Goal: Task Accomplishment & Management: Use online tool/utility

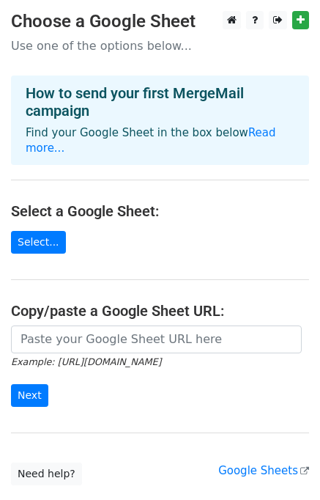
scroll to position [22, 0]
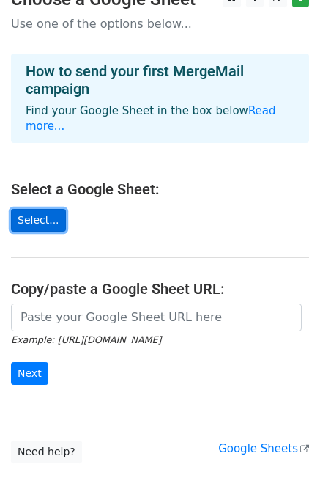
click at [28, 209] on link "Select..." at bounding box center [38, 220] width 55 height 23
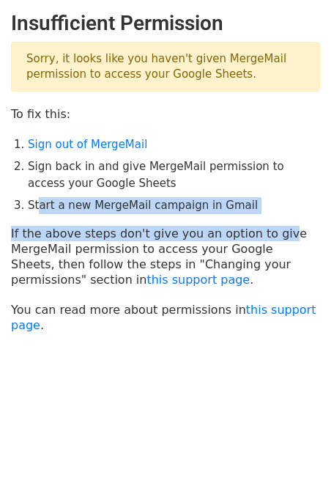
drag, startPoint x: 36, startPoint y: 207, endPoint x: 261, endPoint y: 218, distance: 225.1
click at [261, 218] on main "Insufficient Permission Sorry, it looks like you haven't given MergeMail permis…" at bounding box center [165, 172] width 331 height 322
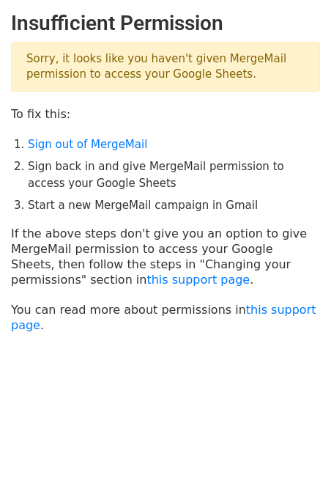
click at [193, 165] on li "Sign back in and give MergeMail permission to access your Google Sheets" at bounding box center [174, 174] width 292 height 33
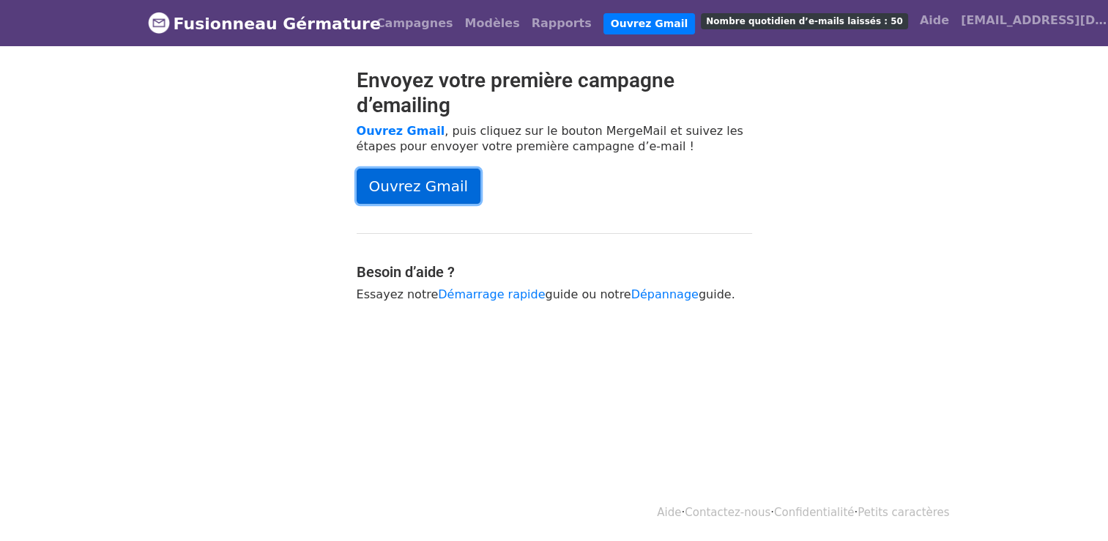
click at [417, 193] on link "Ouvrez Gmail" at bounding box center [419, 185] width 125 height 35
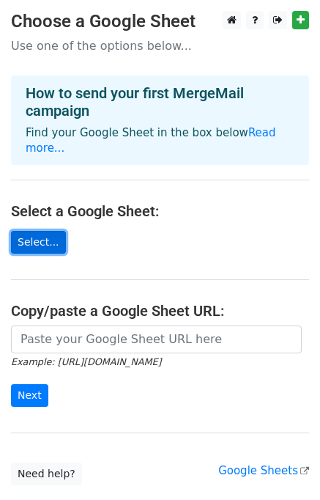
click at [47, 233] on link "Select..." at bounding box center [38, 242] width 55 height 23
click at [29, 231] on link "Select..." at bounding box center [38, 242] width 55 height 23
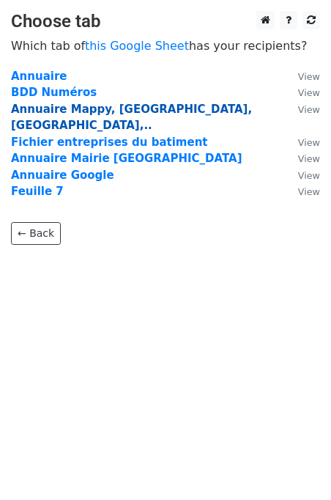
click at [52, 111] on tbody "Annuaire View BDD Numéros View Annuaire Mappy, [GEOGRAPHIC_DATA], [GEOGRAPHIC_D…" at bounding box center [165, 134] width 309 height 132
click at [52, 111] on strong "Annuaire Mappy, [GEOGRAPHIC_DATA], [GEOGRAPHIC_DATA],.." at bounding box center [131, 118] width 241 height 30
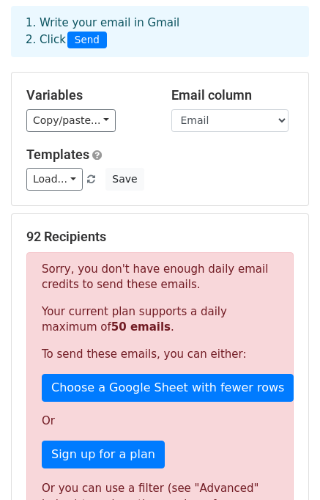
scroll to position [64, 0]
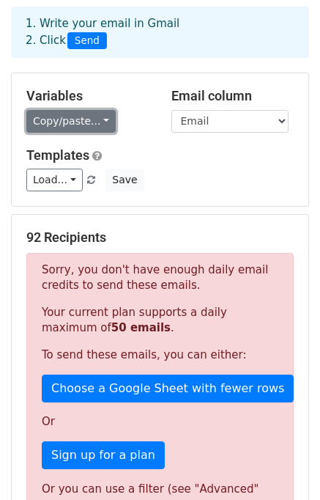
click at [78, 124] on link "Copy/paste..." at bounding box center [70, 121] width 89 height 23
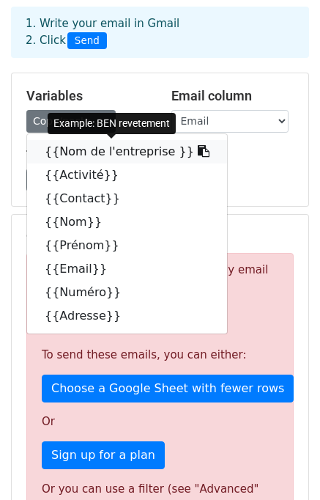
click at [80, 148] on link "{{Nom de l'entreprise }}" at bounding box center [127, 151] width 200 height 23
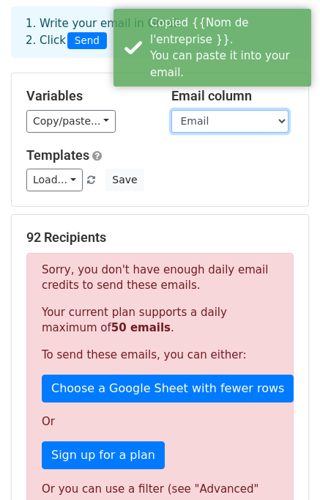
click at [222, 115] on select "Nom de l'entreprise Activité Contact Nom Prénom Email Numéro Adresse" at bounding box center [229, 121] width 117 height 23
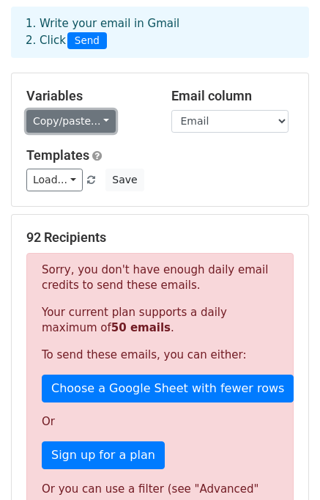
click at [72, 129] on link "Copy/paste..." at bounding box center [70, 121] width 89 height 23
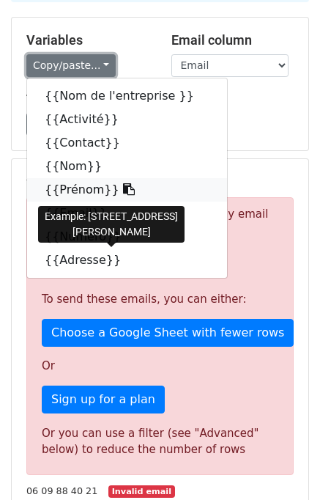
scroll to position [117, 0]
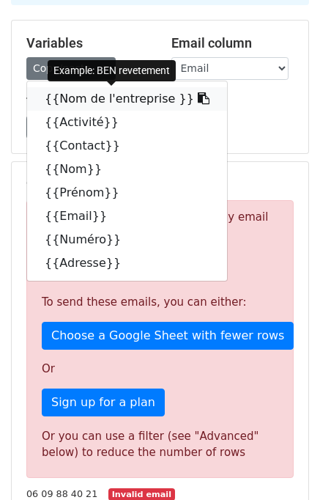
click at [72, 100] on link "{{Nom de l'entreprise }}" at bounding box center [127, 98] width 200 height 23
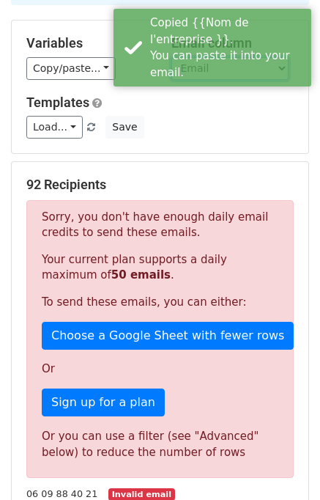
click at [219, 70] on select "Nom de l'entreprise Activité Contact Nom Prénom Email Numéro Adresse" at bounding box center [229, 68] width 117 height 23
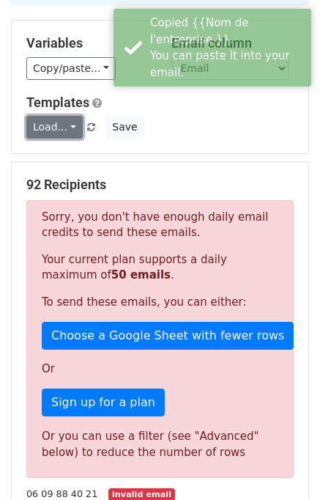
click at [41, 130] on link "Load..." at bounding box center [54, 127] width 56 height 23
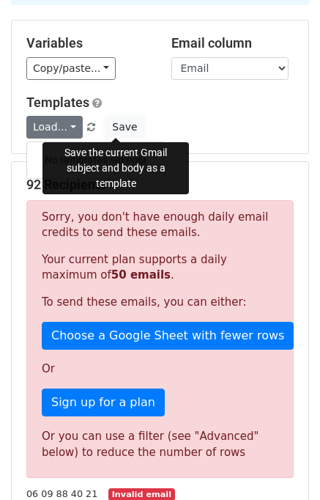
drag, startPoint x: 130, startPoint y: 125, endPoint x: 187, endPoint y: 108, distance: 60.3
click at [187, 108] on div "Templates Load... No templates saved Save" at bounding box center [159, 116] width 289 height 45
click at [187, 110] on h5 "Templates" at bounding box center [159, 102] width 267 height 16
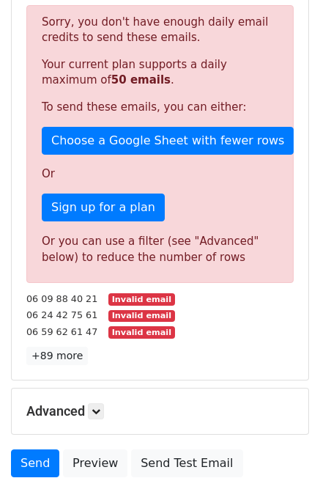
scroll to position [313, 0]
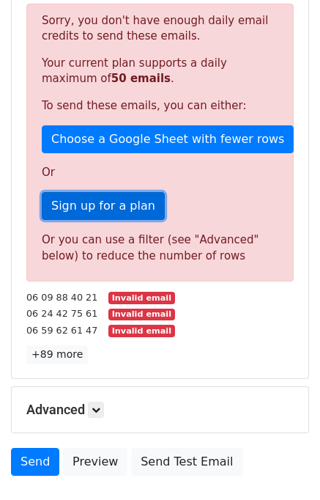
click at [92, 209] on link "Sign up for a plan" at bounding box center [103, 206] width 123 height 28
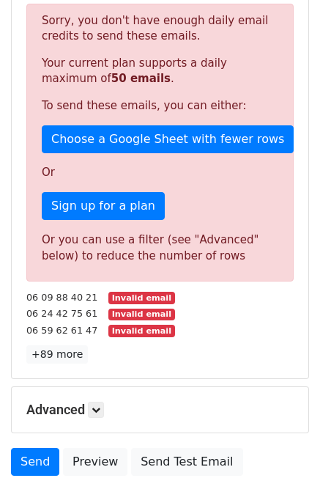
click at [100, 117] on div "Sorry, you don't have enough daily email credits to send these emails. Your cur…" at bounding box center [159, 143] width 267 height 278
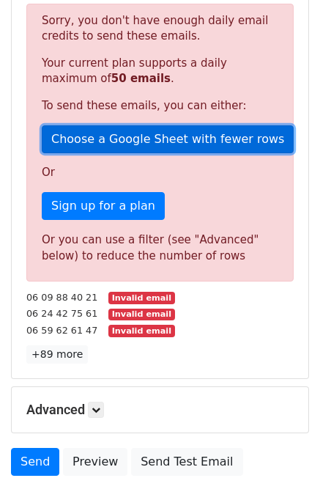
click at [96, 130] on link "Choose a Google Sheet with fewer rows" at bounding box center [168, 139] width 252 height 28
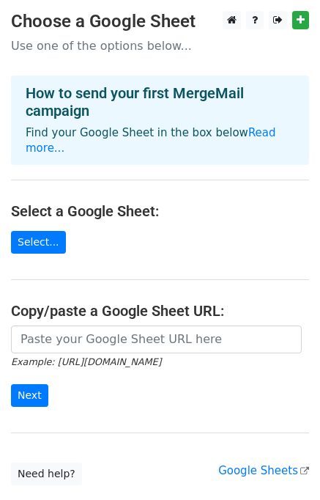
scroll to position [85, 0]
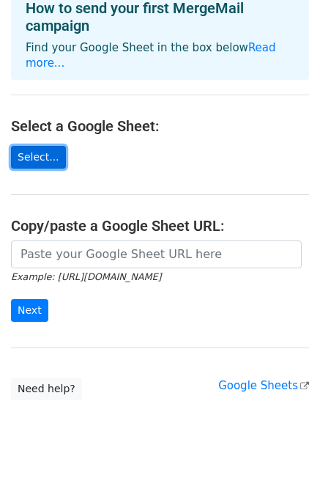
click at [37, 146] on link "Select..." at bounding box center [38, 157] width 55 height 23
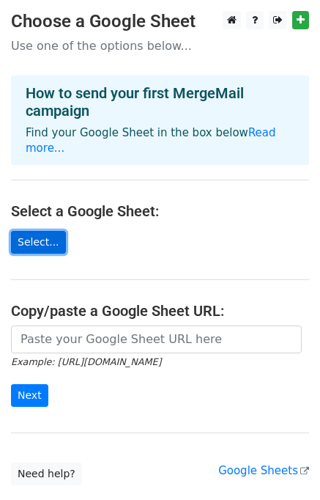
click at [35, 231] on link "Select..." at bounding box center [38, 242] width 55 height 23
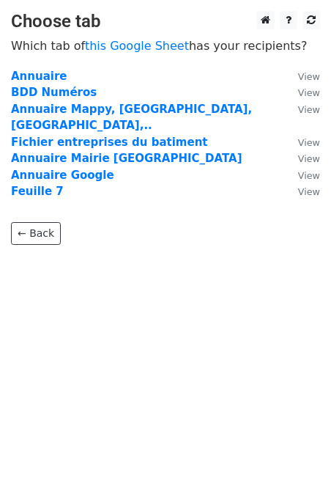
click at [149, 255] on body "Choose tab Which tab of this Google Sheet has your recipients? Annuaire View BD…" at bounding box center [165, 157] width 331 height 292
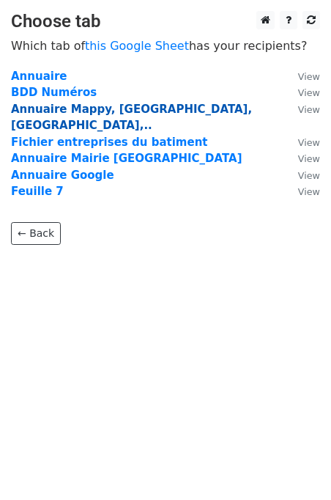
click at [21, 108] on strong "Annuaire Mappy, Mairie, Kompass,.." at bounding box center [131, 118] width 241 height 30
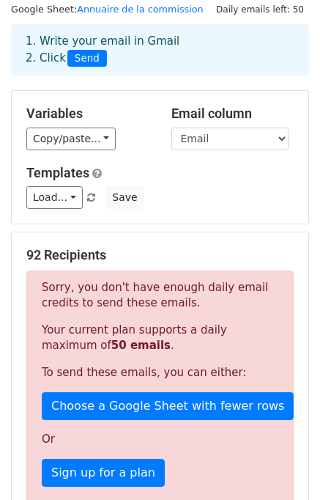
scroll to position [46, 0]
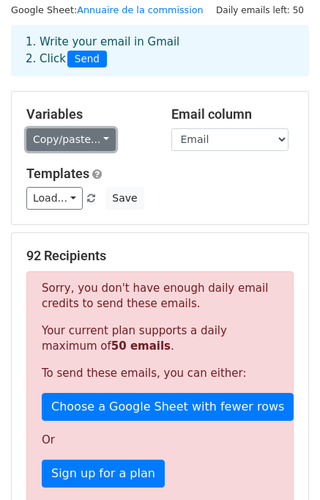
click at [58, 133] on link "Copy/paste..." at bounding box center [70, 139] width 89 height 23
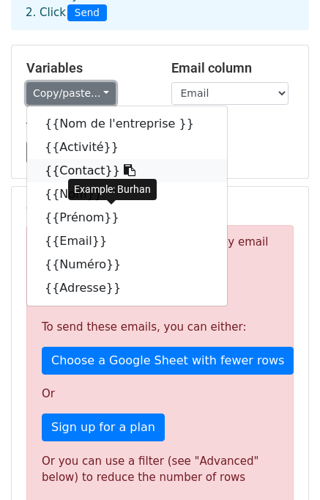
scroll to position [91, 0]
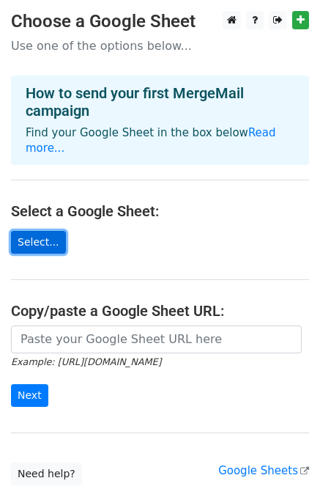
click at [44, 231] on link "Select..." at bounding box center [38, 242] width 55 height 23
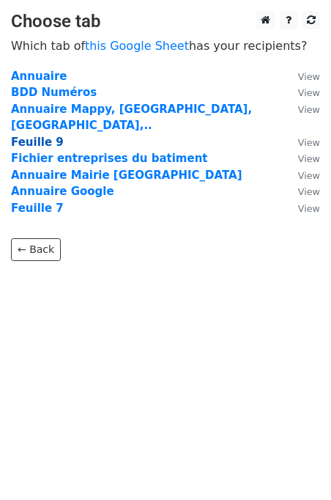
click at [35, 135] on strong "Feuille 9" at bounding box center [37, 141] width 53 height 13
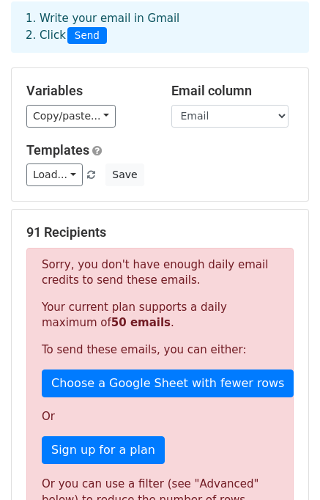
scroll to position [67, 0]
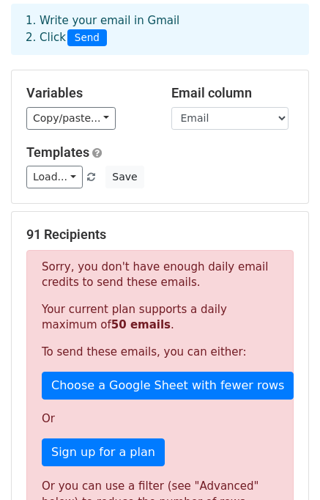
click at [77, 130] on div "Variables Copy/paste... {{Nom de l'entreprise }} {{Email}} Email column Nom de …" at bounding box center [160, 136] width 297 height 133
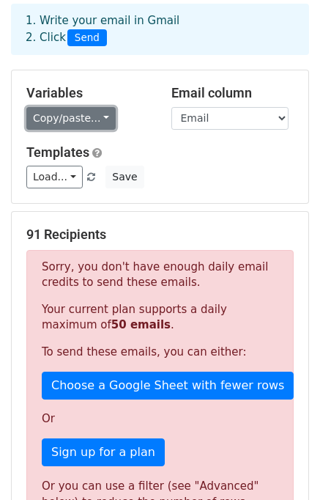
click at [78, 127] on link "Copy/paste..." at bounding box center [70, 118] width 89 height 23
